Goal: Transaction & Acquisition: Purchase product/service

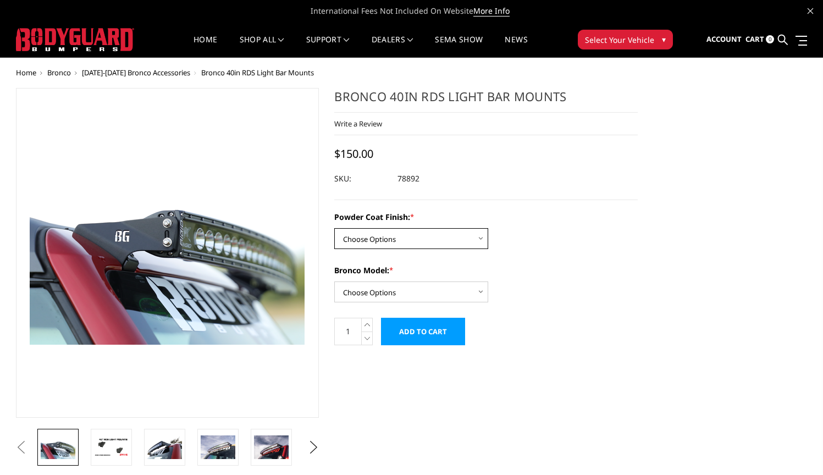
click at [412, 238] on select "Choose Options Bare Metal Textured Black Powder Coat" at bounding box center [411, 238] width 154 height 21
select select "4071"
click at [334, 228] on select "Choose Options Bare Metal Textured Black Powder Coat" at bounding box center [411, 238] width 154 height 21
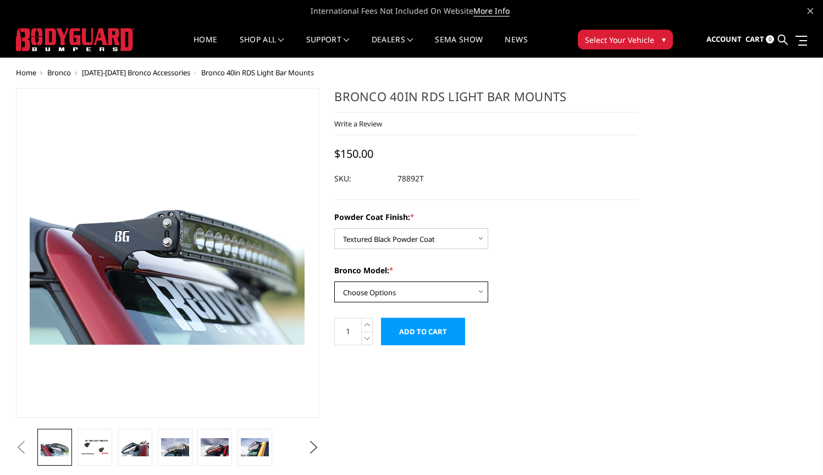
click at [398, 297] on select "Choose Options Base/Badlands/Wildtrak/etc. Raptor" at bounding box center [411, 291] width 154 height 21
select select "4066"
click at [334, 281] on select "Choose Options Base/Badlands/Wildtrak/etc. Raptor" at bounding box center [411, 291] width 154 height 21
click at [184, 446] on img at bounding box center [175, 447] width 28 height 19
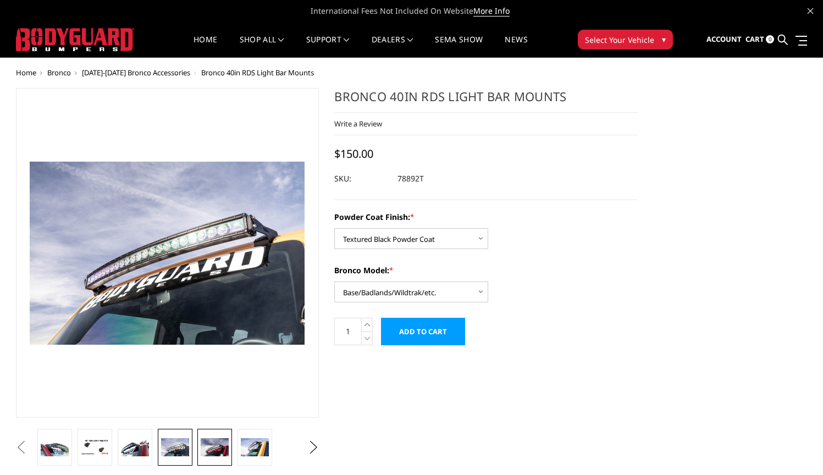
click at [212, 443] on img at bounding box center [215, 447] width 28 height 19
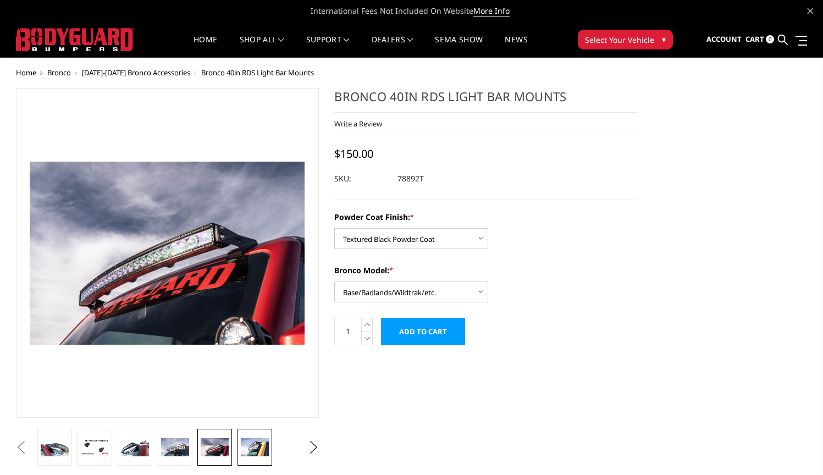
click at [240, 442] on link at bounding box center [254, 447] width 35 height 37
